Goal: Find specific page/section: Find specific page/section

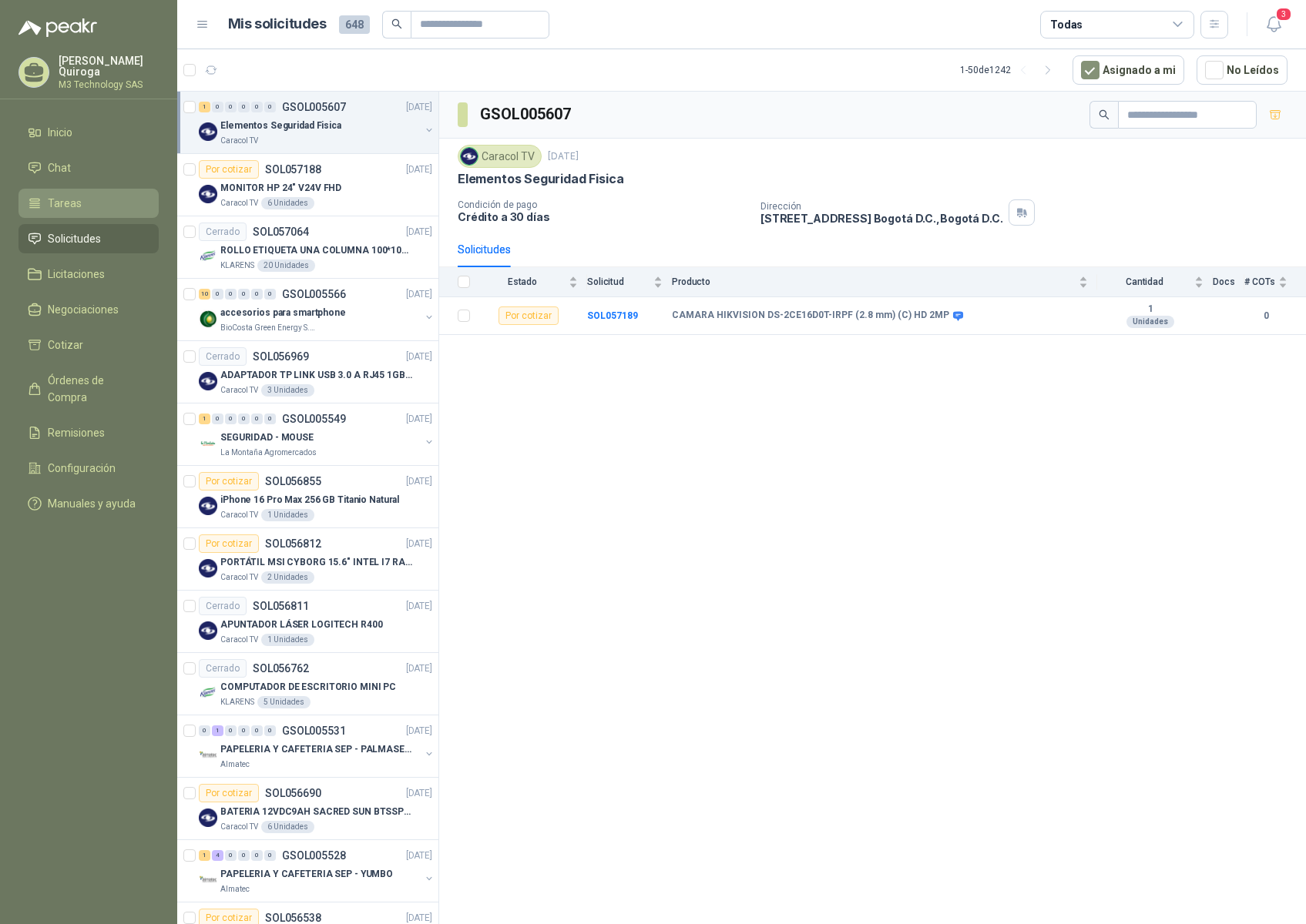
click at [89, 206] on li "Tareas" at bounding box center [88, 203] width 122 height 17
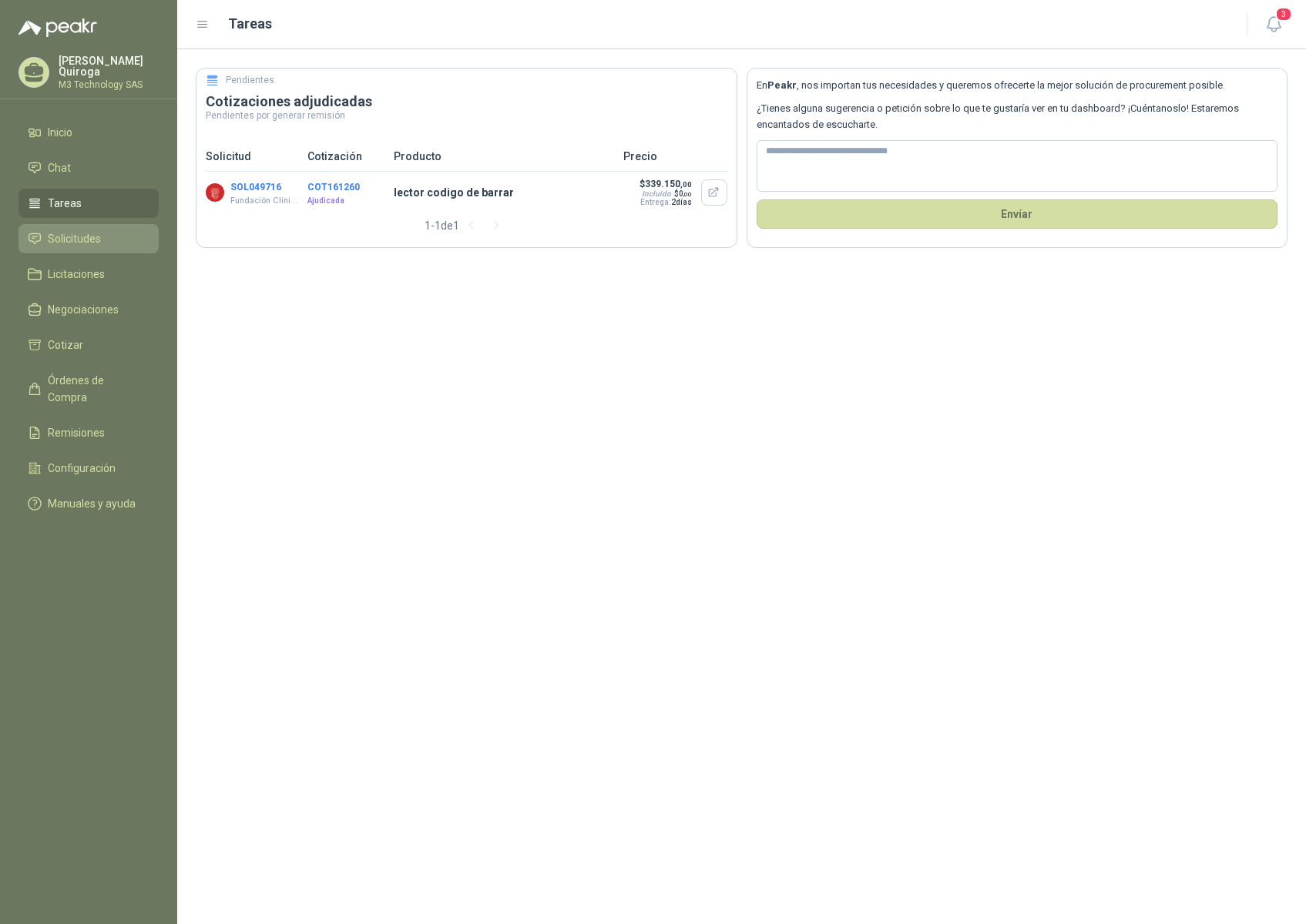
click at [92, 235] on span "Solicitudes" at bounding box center [74, 239] width 54 height 17
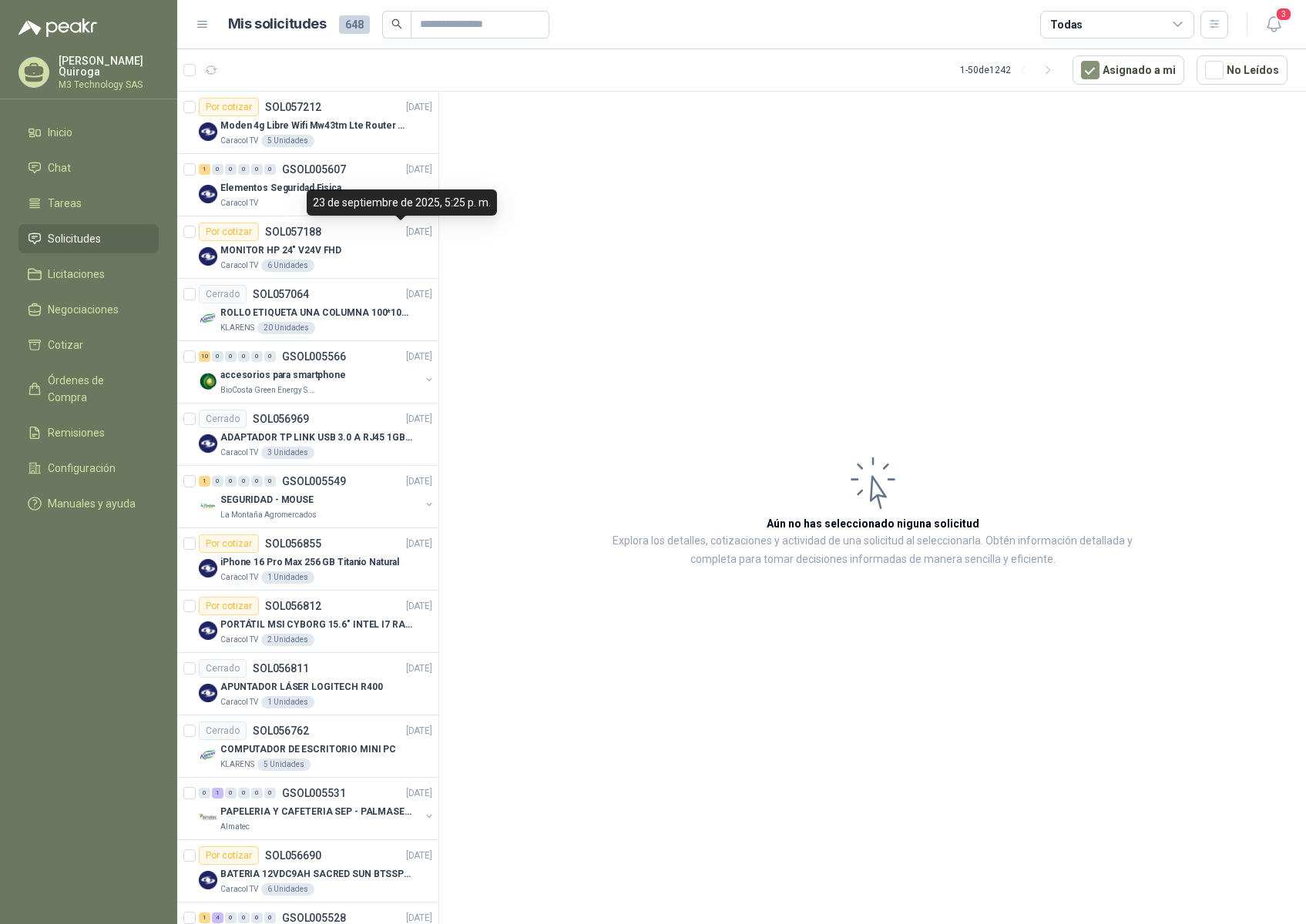
click at [362, 203] on div "23 de septiembre de 2025, 5:25 p. m." at bounding box center [402, 202] width 190 height 26
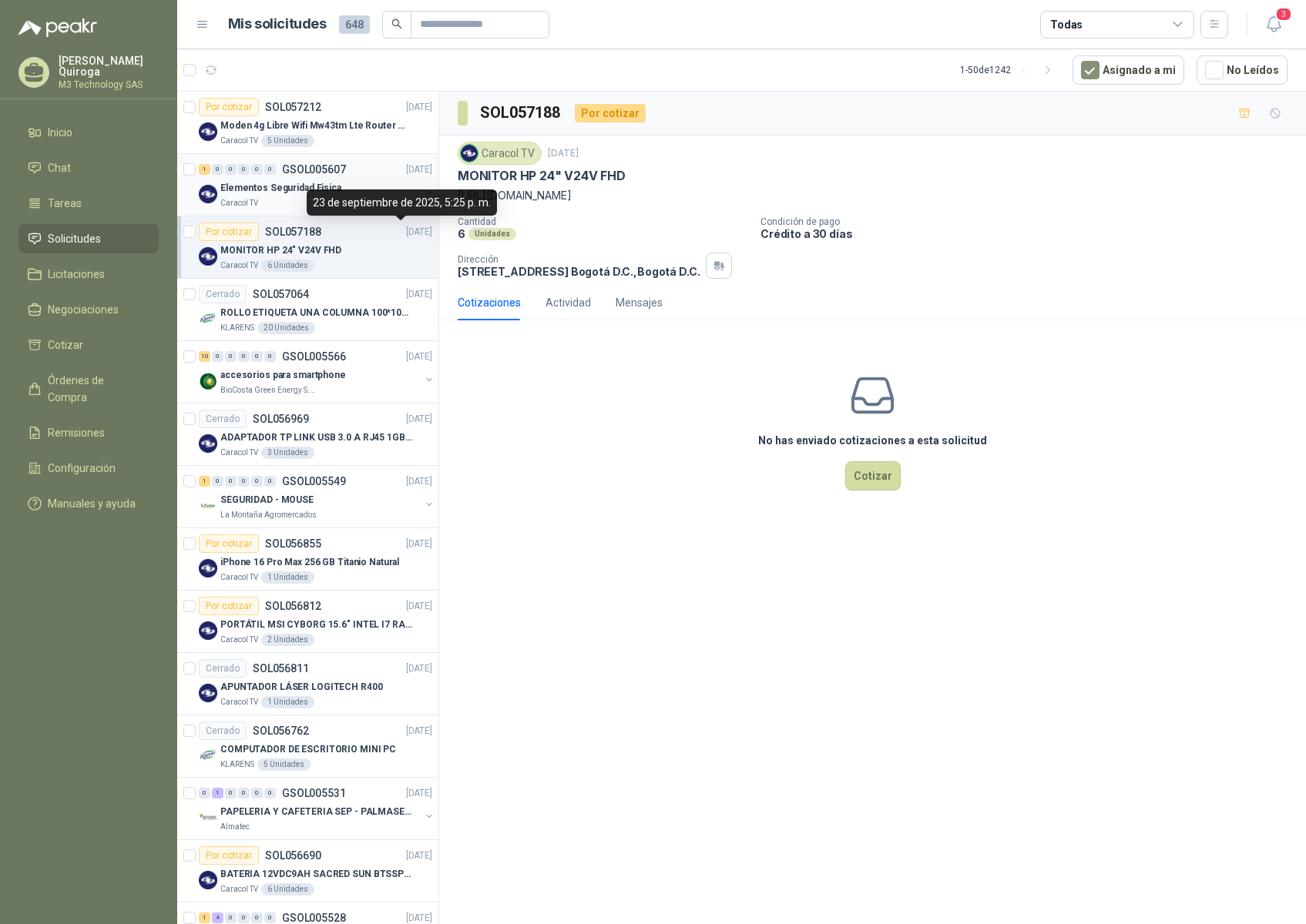
click at [358, 182] on div "Elementos Seguridad Fisica" at bounding box center [319, 188] width 200 height 19
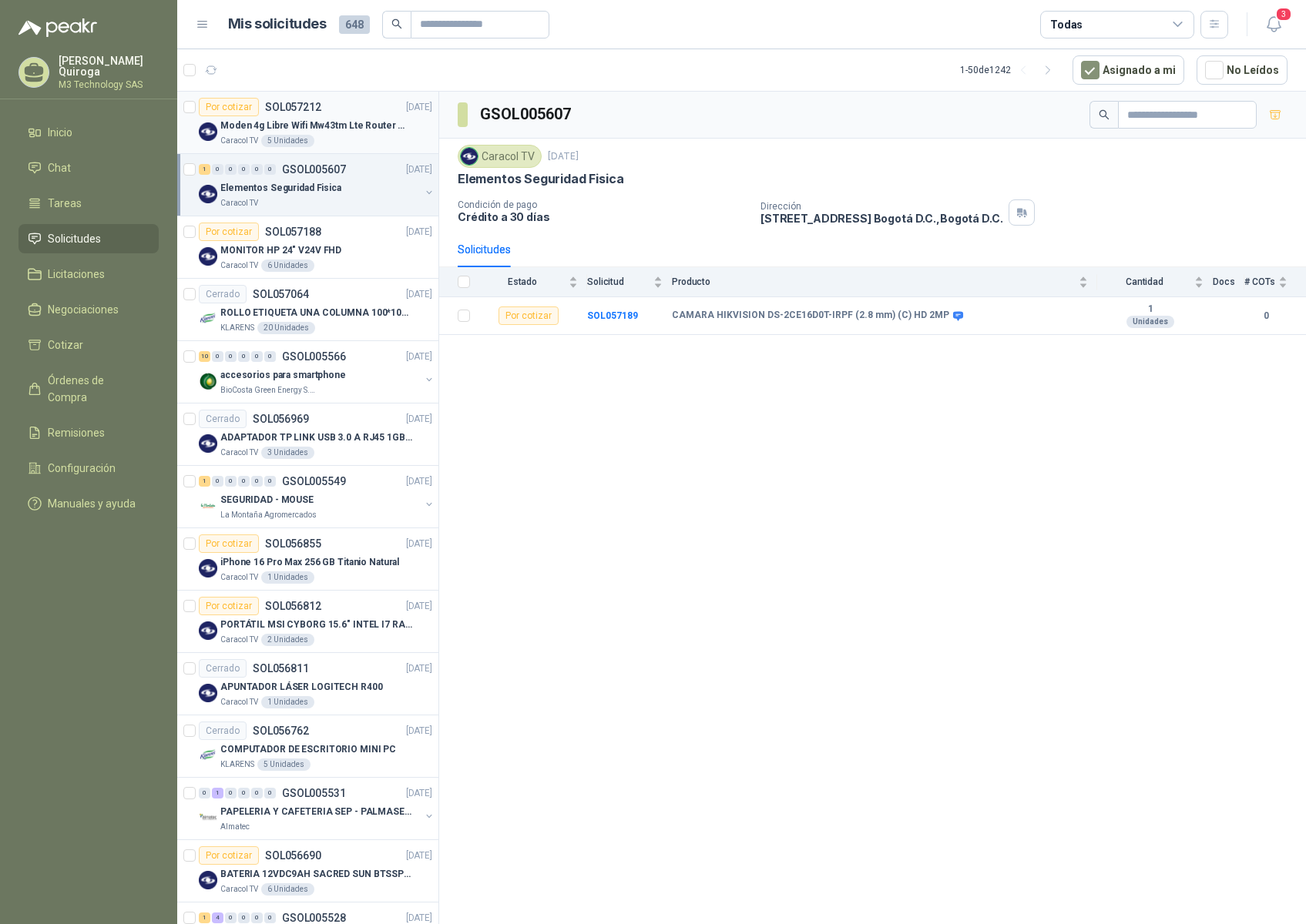
click at [338, 140] on div "Caracol TV 5 Unidades" at bounding box center [325, 141] width 212 height 13
